Goal: Task Accomplishment & Management: Use online tool/utility

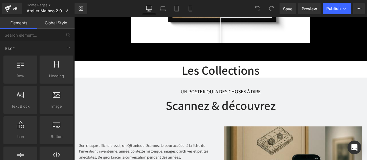
scroll to position [1071, 0]
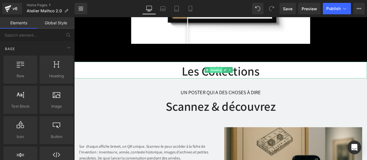
click at [243, 78] on span "Heading" at bounding box center [242, 79] width 15 height 7
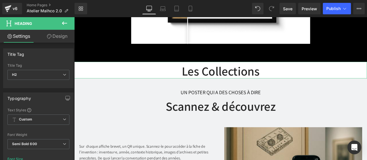
click at [60, 34] on link "Design" at bounding box center [56, 36] width 37 height 13
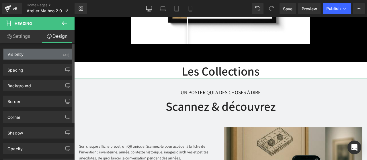
click at [57, 53] on div "Visibility (All)" at bounding box center [38, 54] width 70 height 11
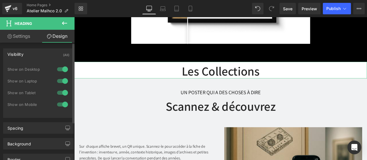
click at [61, 68] on div at bounding box center [63, 69] width 14 height 9
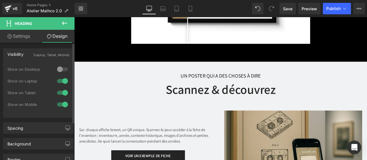
click at [60, 79] on div at bounding box center [63, 80] width 14 height 9
click at [61, 91] on div at bounding box center [63, 92] width 14 height 9
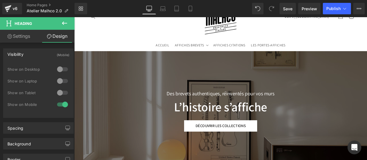
scroll to position [47, 0]
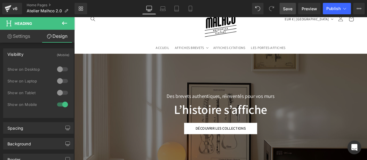
click at [287, 8] on span "Save" at bounding box center [287, 9] width 9 height 6
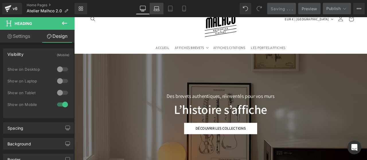
click at [156, 10] on icon at bounding box center [156, 9] width 6 height 6
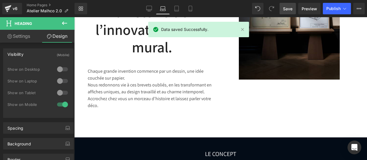
scroll to position [267, 0]
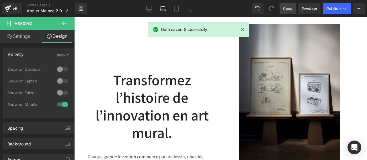
click at [150, 98] on h2 "Transformez l’histoire de l’innovation en art mural." at bounding box center [152, 106] width 120 height 70
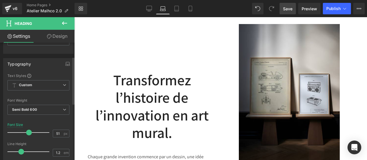
scroll to position [36, 0]
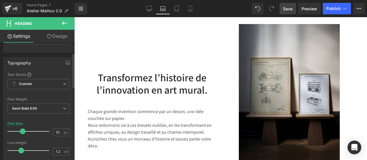
drag, startPoint x: 29, startPoint y: 131, endPoint x: 23, endPoint y: 131, distance: 5.8
click at [23, 131] on span at bounding box center [23, 132] width 6 height 6
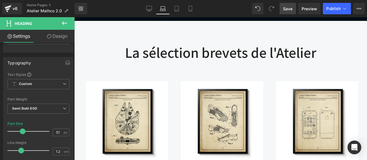
scroll to position [622, 0]
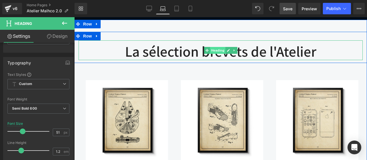
click at [218, 52] on span "Heading" at bounding box center [217, 50] width 15 height 7
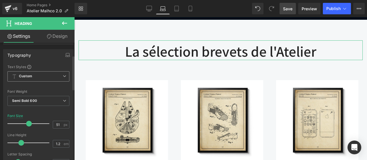
scroll to position [44, 0]
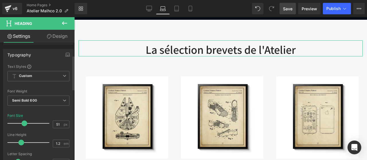
drag, startPoint x: 29, startPoint y: 121, endPoint x: 25, endPoint y: 122, distance: 4.4
click at [25, 122] on span at bounding box center [24, 124] width 6 height 6
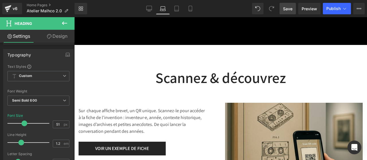
scroll to position [1064, 0]
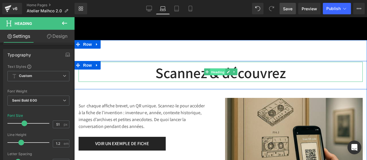
click at [216, 72] on span "Heading" at bounding box center [217, 72] width 15 height 7
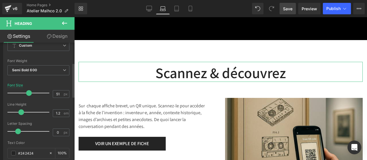
scroll to position [74, 0]
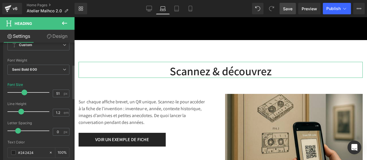
drag, startPoint x: 26, startPoint y: 91, endPoint x: 22, endPoint y: 91, distance: 4.3
click at [22, 91] on span at bounding box center [24, 93] width 6 height 6
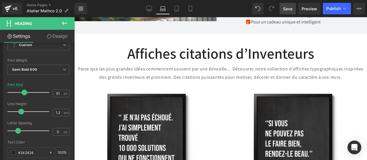
scroll to position [1489, 0]
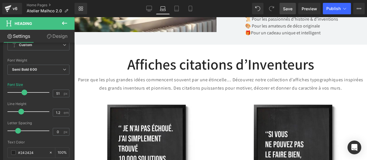
click at [213, 64] on div "Affiches citations d’Inventeurs Heading" at bounding box center [220, 63] width 284 height 20
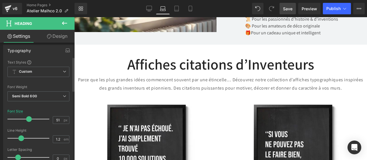
scroll to position [48, 0]
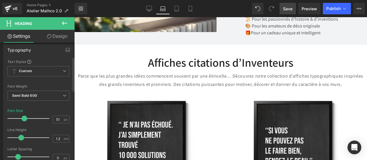
drag, startPoint x: 28, startPoint y: 117, endPoint x: 24, endPoint y: 117, distance: 4.3
click at [24, 117] on span at bounding box center [24, 119] width 6 height 6
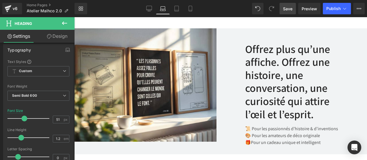
scroll to position [1380, 0]
click at [271, 82] on h3 "Offrez plus qu’une affiche. Offrez une histoire, une conversation, une curiosit…" at bounding box center [296, 81] width 102 height 78
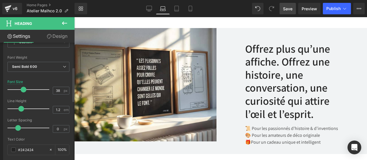
scroll to position [84, 0]
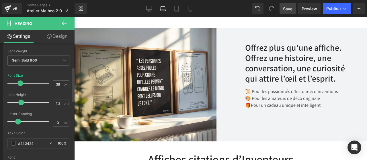
drag, startPoint x: 22, startPoint y: 82, endPoint x: 19, endPoint y: 82, distance: 3.2
click at [19, 82] on span at bounding box center [20, 83] width 6 height 6
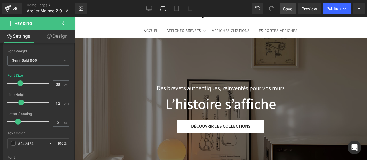
scroll to position [0, 0]
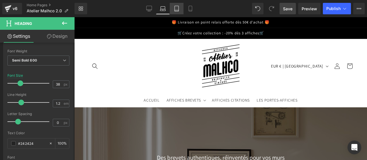
click at [178, 9] on icon at bounding box center [177, 9] width 6 height 6
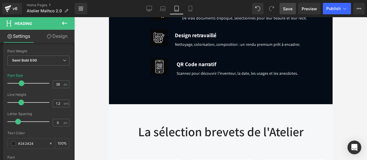
scroll to position [463, 0]
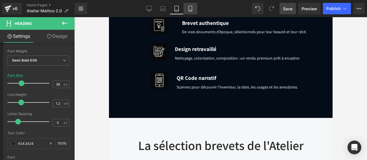
drag, startPoint x: 193, startPoint y: 10, endPoint x: 74, endPoint y: 58, distance: 127.7
click at [193, 10] on icon at bounding box center [190, 9] width 6 height 6
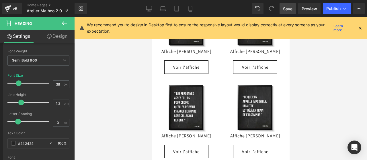
scroll to position [1835, 0]
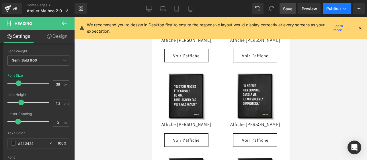
click at [332, 12] on button "Publish" at bounding box center [336, 8] width 28 height 11
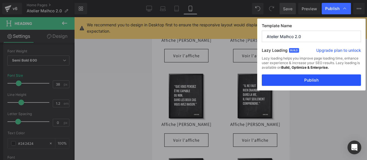
click at [317, 81] on button "Publish" at bounding box center [310, 79] width 99 height 11
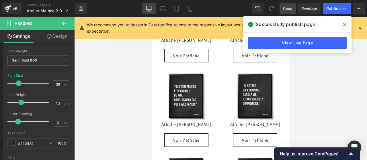
drag, startPoint x: 147, startPoint y: 7, endPoint x: 129, endPoint y: 43, distance: 40.3
click at [147, 7] on icon at bounding box center [149, 9] width 6 height 6
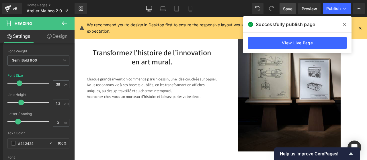
scroll to position [279, 0]
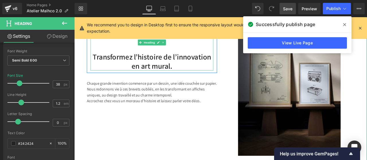
click at [193, 76] on h2 "Transformez l’histoire de l’innovation en art mural." at bounding box center [165, 69] width 145 height 21
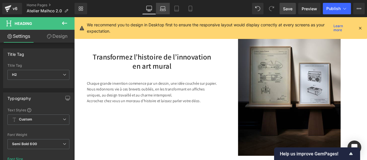
click at [166, 8] on link "Laptop" at bounding box center [163, 8] width 14 height 11
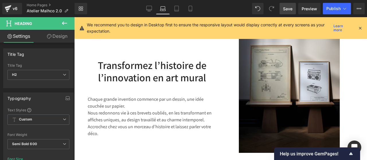
scroll to position [227, 0]
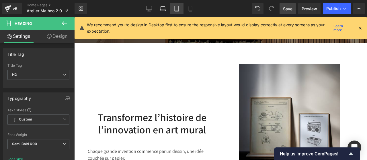
click at [178, 12] on link "Tablet" at bounding box center [177, 8] width 14 height 11
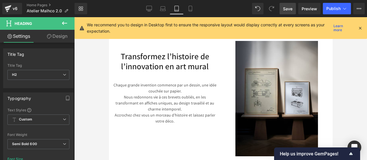
scroll to position [212, 0]
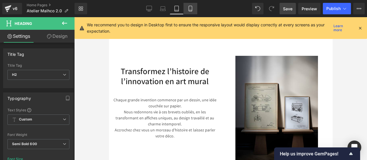
click at [190, 12] on link "Mobile" at bounding box center [190, 8] width 14 height 11
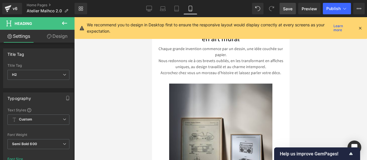
scroll to position [171, 0]
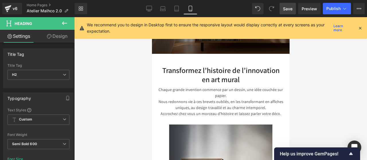
click at [287, 7] on span "Save" at bounding box center [287, 9] width 9 height 6
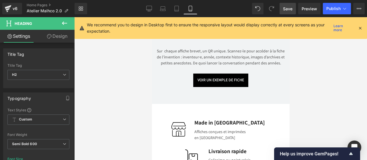
scroll to position [1327, 0]
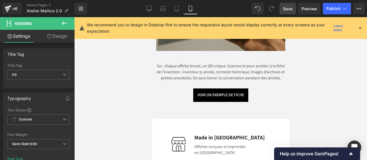
click at [221, 72] on div "Sur chaque affiche brevet, un QR unique. Scannez-le pour accéder à la fiche de …" at bounding box center [220, 72] width 129 height 26
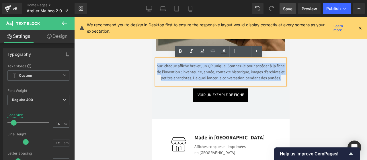
drag, startPoint x: 278, startPoint y: 78, endPoint x: 155, endPoint y: 63, distance: 124.0
click at [156, 63] on div "Sur chaque affiche brevet, un QR unique. Scannez-le pour accéder à la fiche de …" at bounding box center [220, 72] width 129 height 26
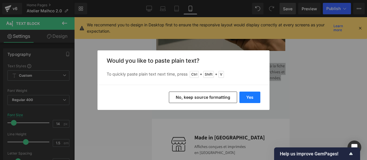
click at [249, 99] on button "Yes" at bounding box center [249, 97] width 21 height 11
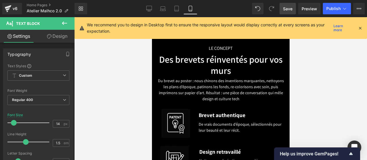
scroll to position [422, 0]
